Goal: Information Seeking & Learning: Learn about a topic

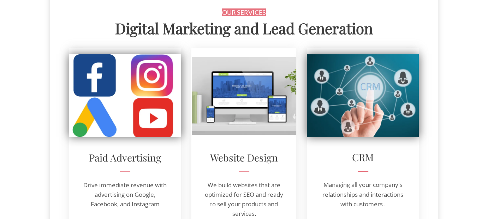
scroll to position [71, 0]
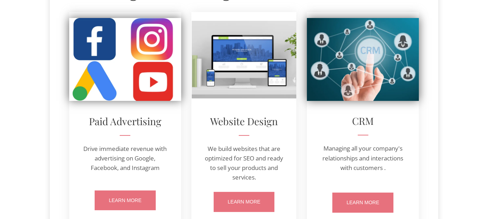
click at [127, 152] on p "Drive immediate revenue with advertising on Google, Facebook, and Instagram" at bounding box center [124, 158] width 89 height 29
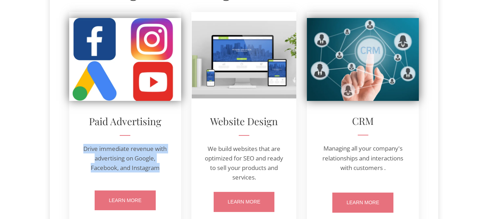
drag, startPoint x: 84, startPoint y: 149, endPoint x: 162, endPoint y: 167, distance: 80.4
click at [162, 167] on p "Drive immediate revenue with advertising on Google, Facebook, and Instagram" at bounding box center [124, 158] width 89 height 29
copy p "Drive immediate revenue with advertising on Google, Facebook, and Instagram"
click at [139, 155] on p "Drive immediate revenue with advertising on Google, Facebook, and Instagram" at bounding box center [124, 158] width 89 height 29
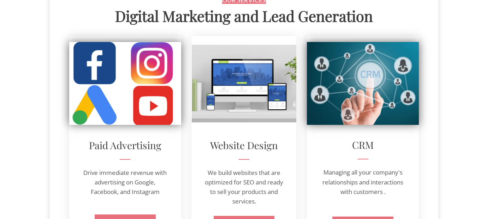
scroll to position [35, 0]
